Goal: Information Seeking & Learning: Compare options

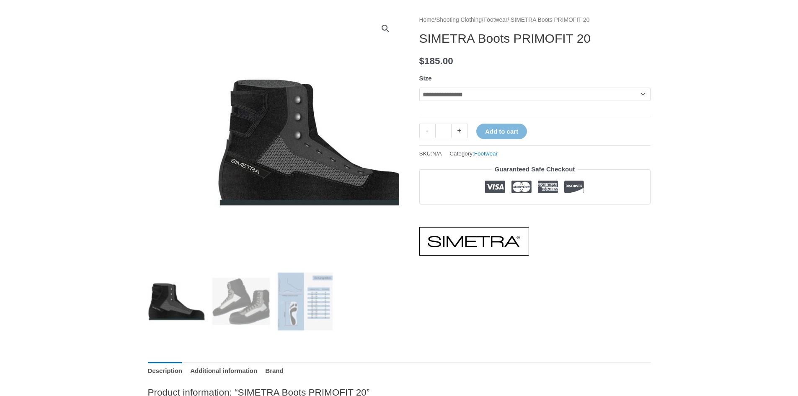
scroll to position [105, 0]
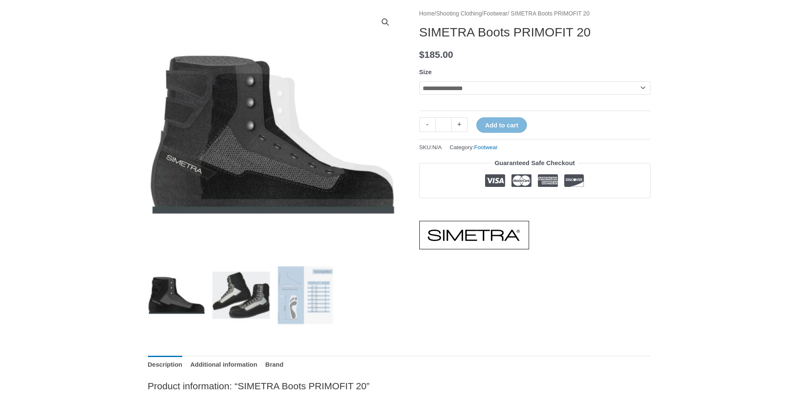
click at [242, 285] on img at bounding box center [241, 295] width 58 height 58
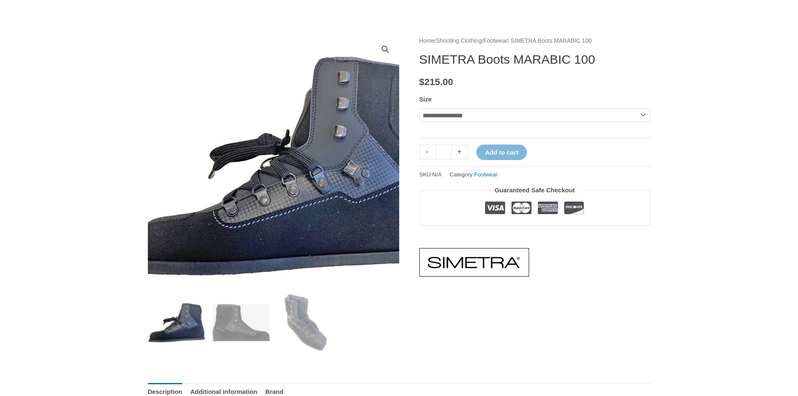
scroll to position [105, 0]
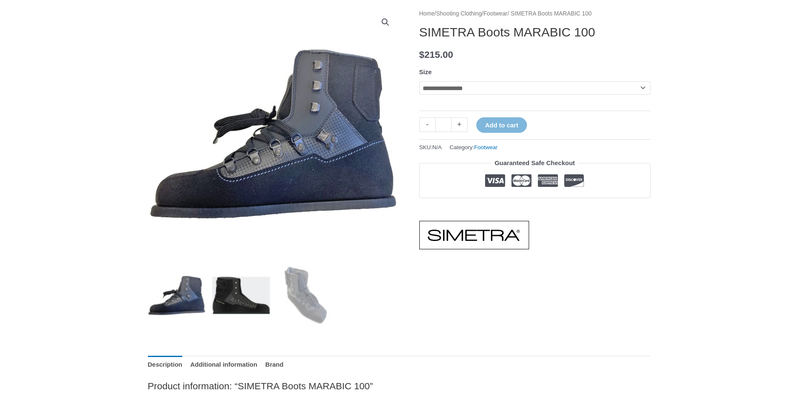
click at [237, 278] on img at bounding box center [241, 295] width 58 height 58
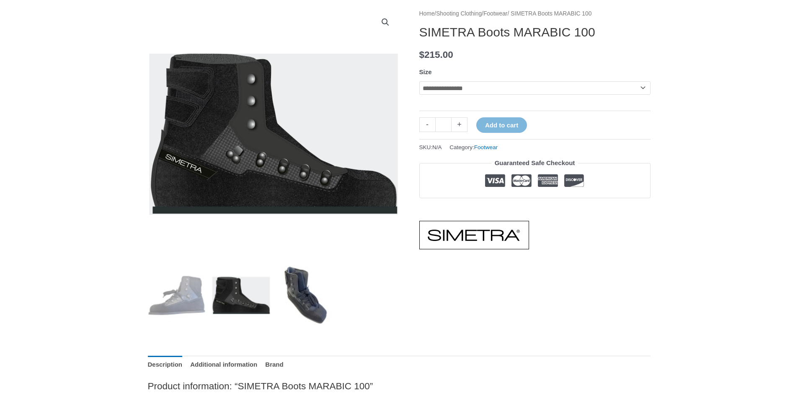
click at [306, 283] on img at bounding box center [305, 295] width 58 height 58
